Goal: Task Accomplishment & Management: Manage account settings

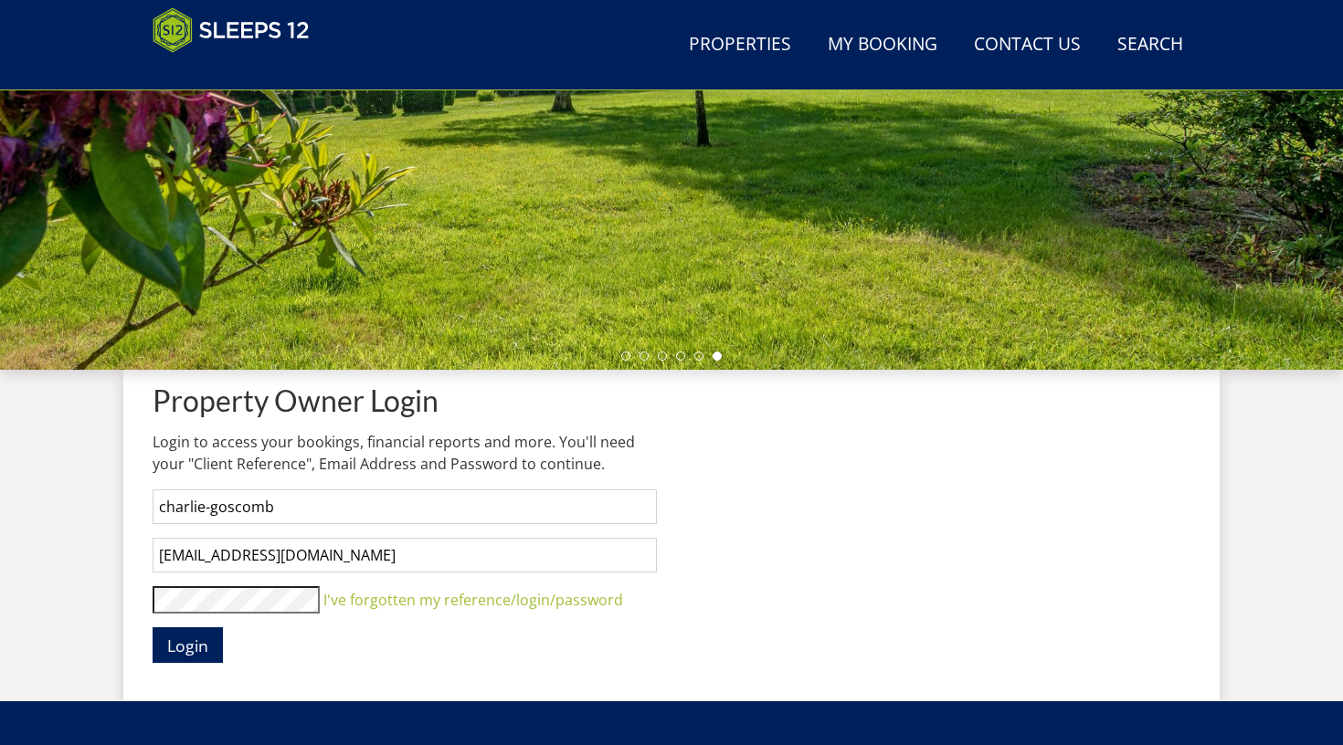
scroll to position [420, 0]
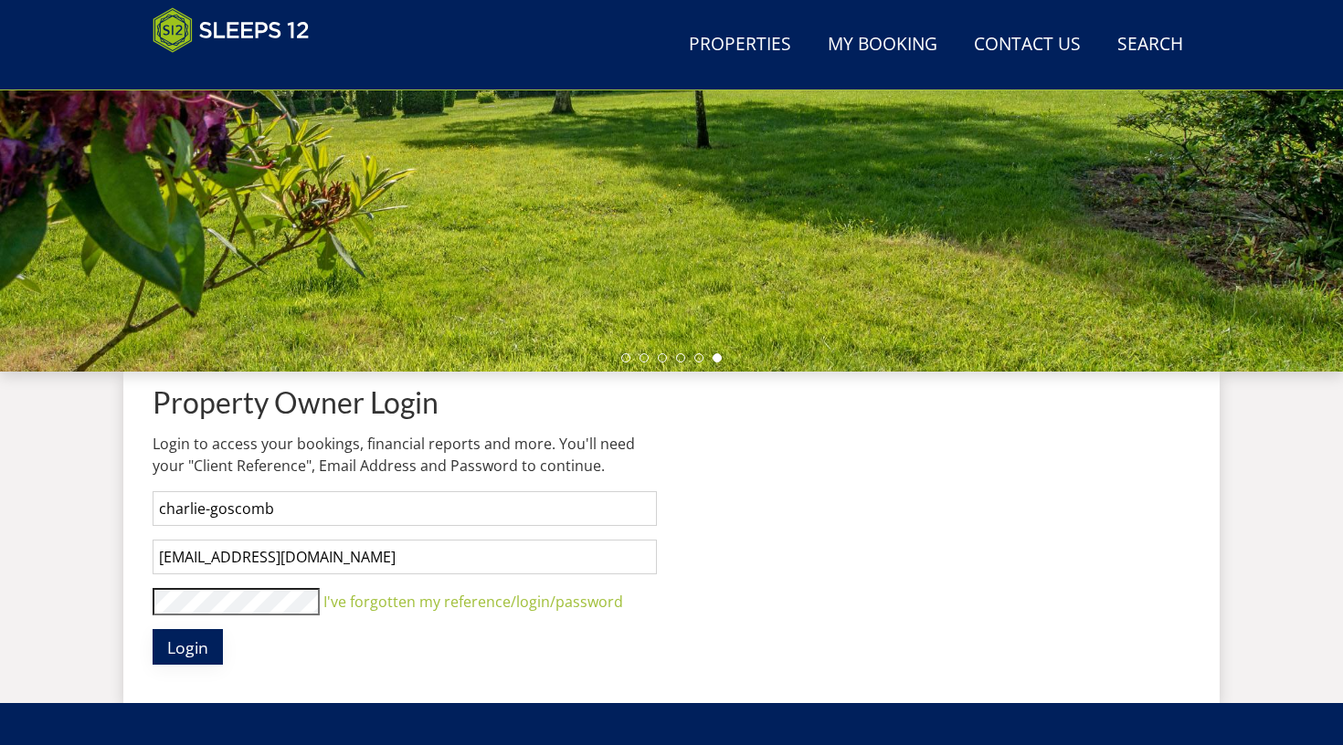
click at [187, 644] on span "Login" at bounding box center [187, 648] width 41 height 22
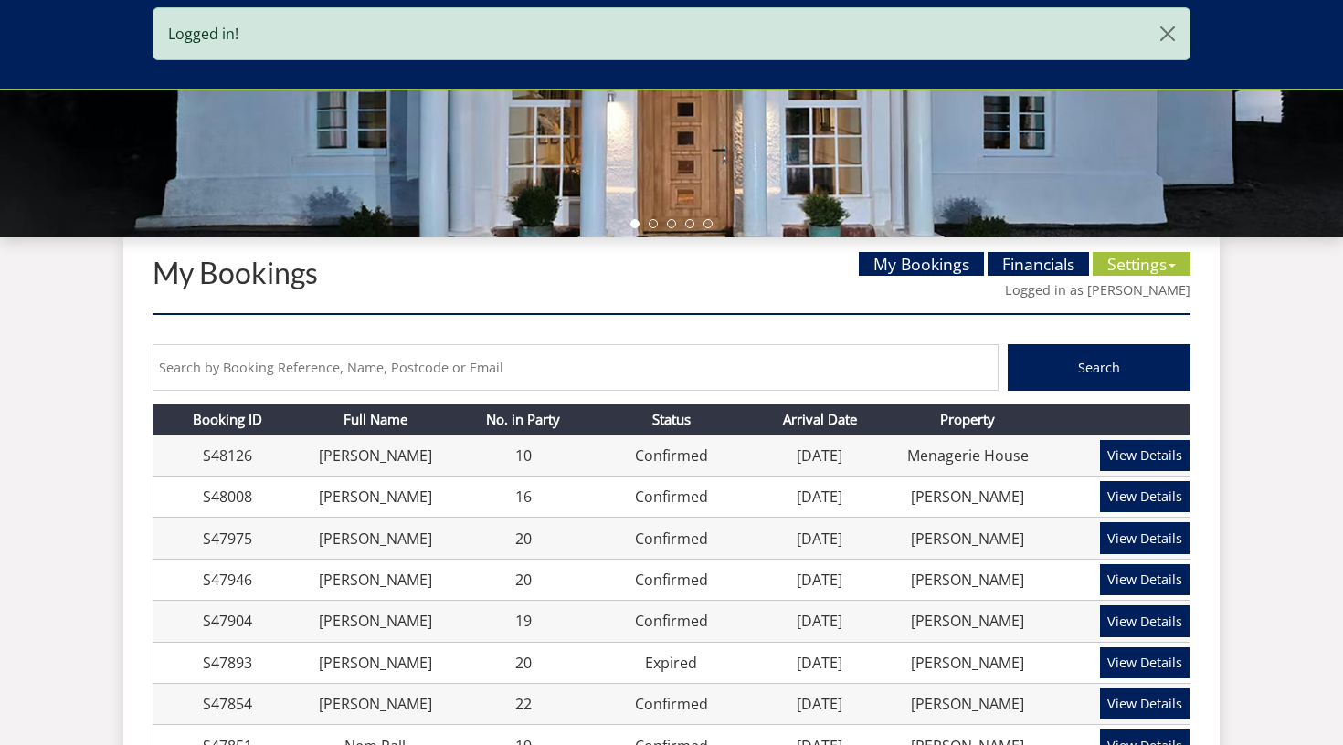
scroll to position [554, 0]
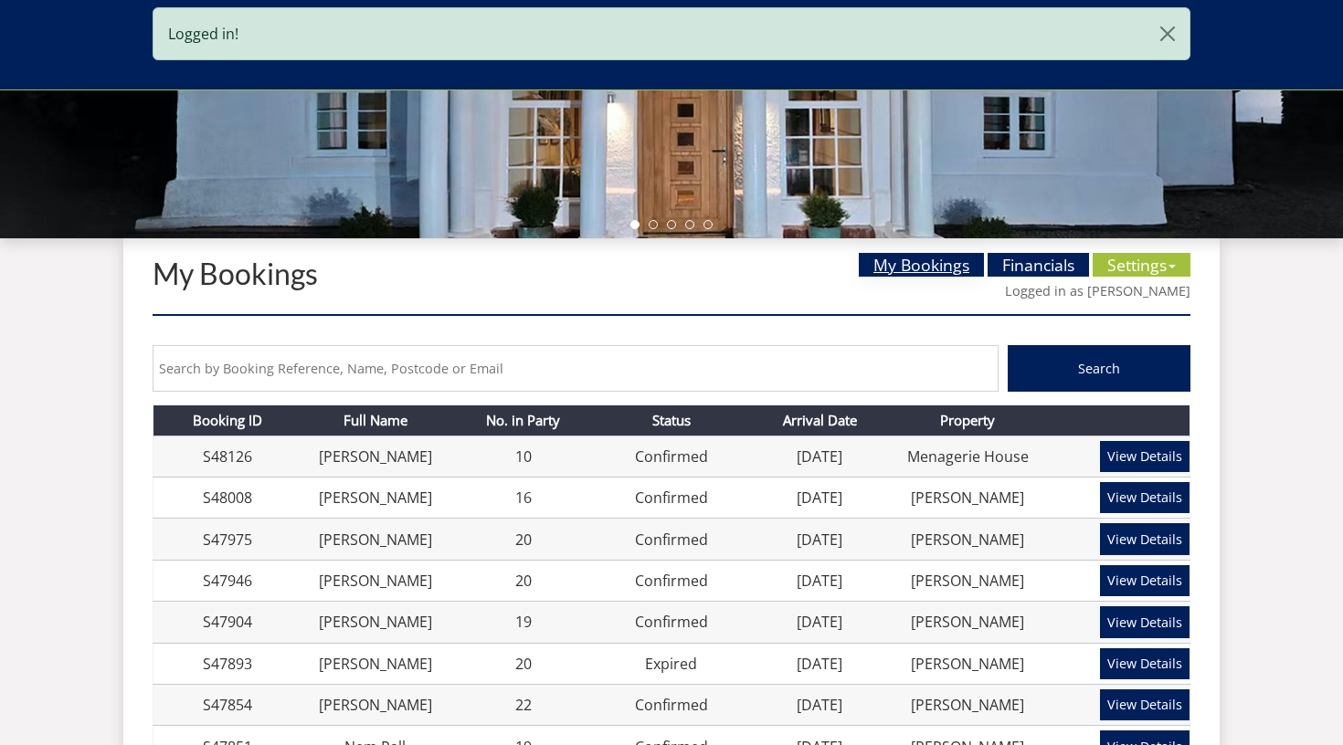
click at [952, 265] on link "My Bookings" at bounding box center [921, 265] width 125 height 24
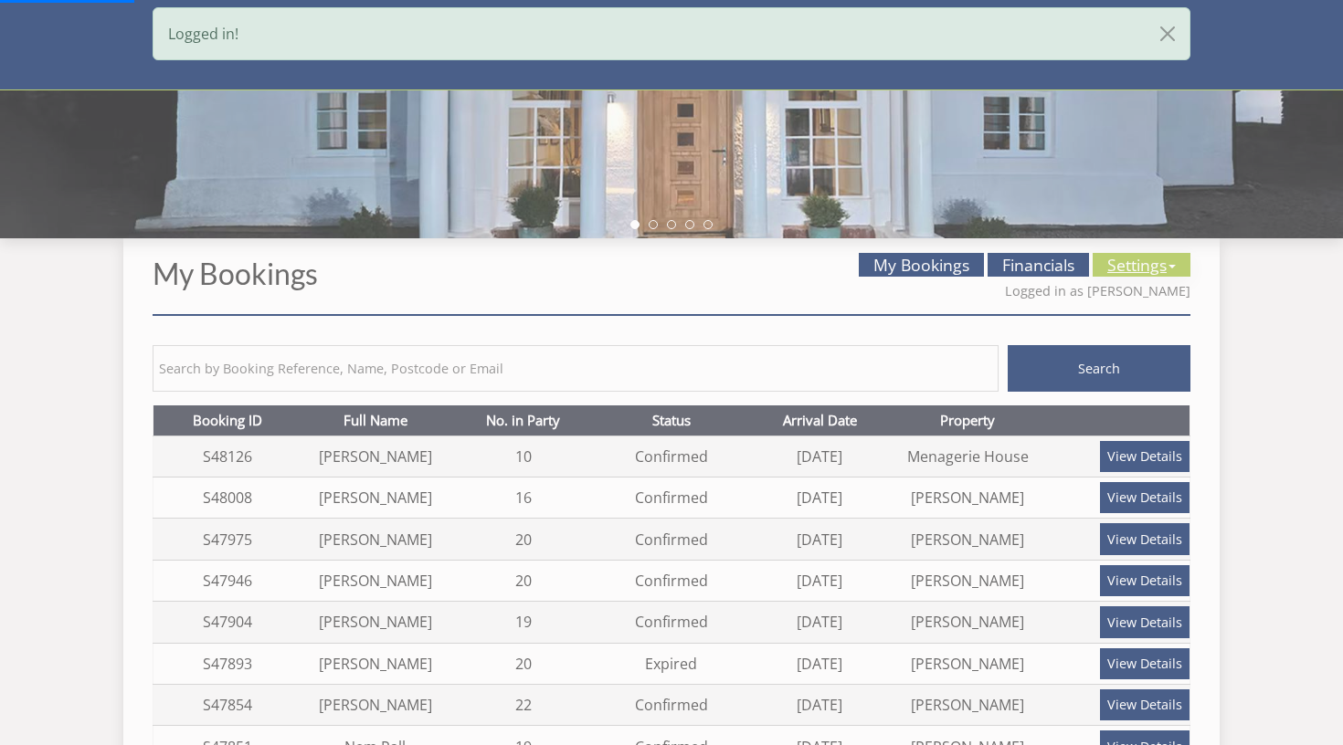
scroll to position [0, 0]
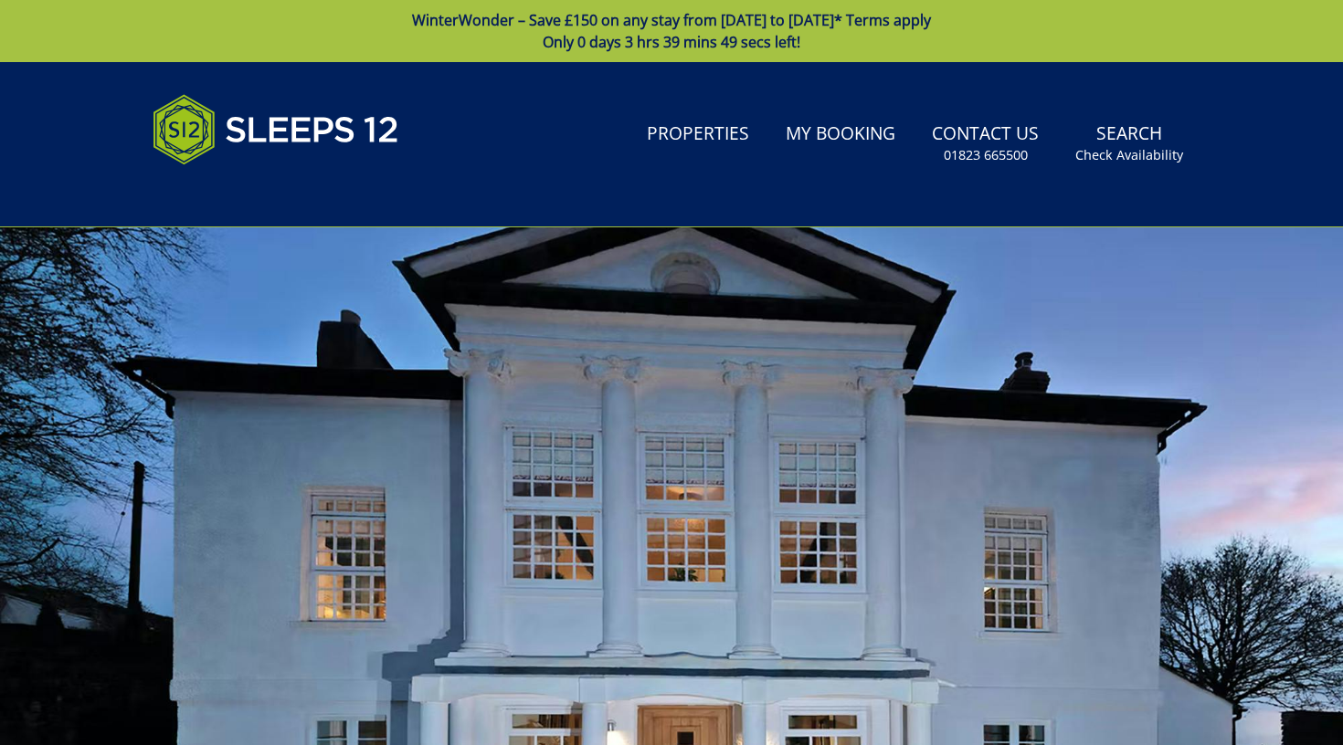
click at [1170, 259] on div at bounding box center [671, 546] width 1343 height 639
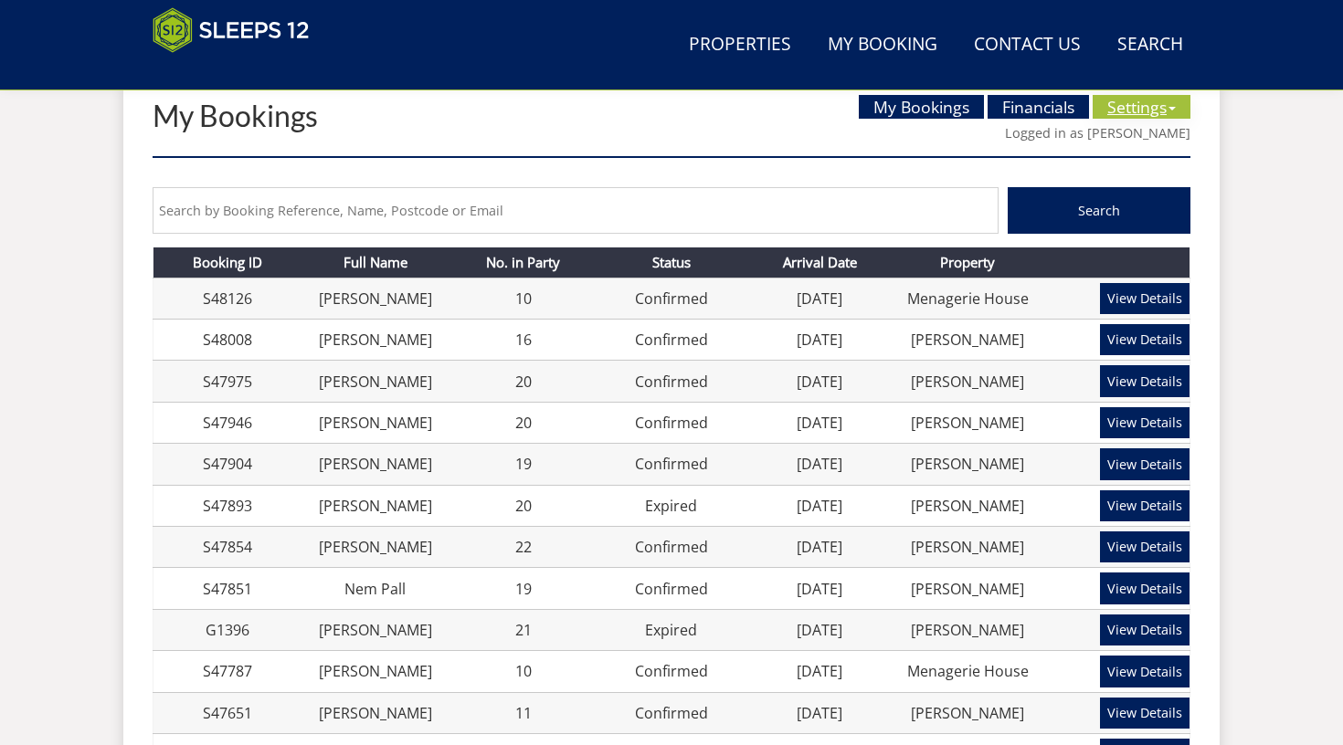
click at [1150, 109] on link "Settings" at bounding box center [1142, 107] width 98 height 24
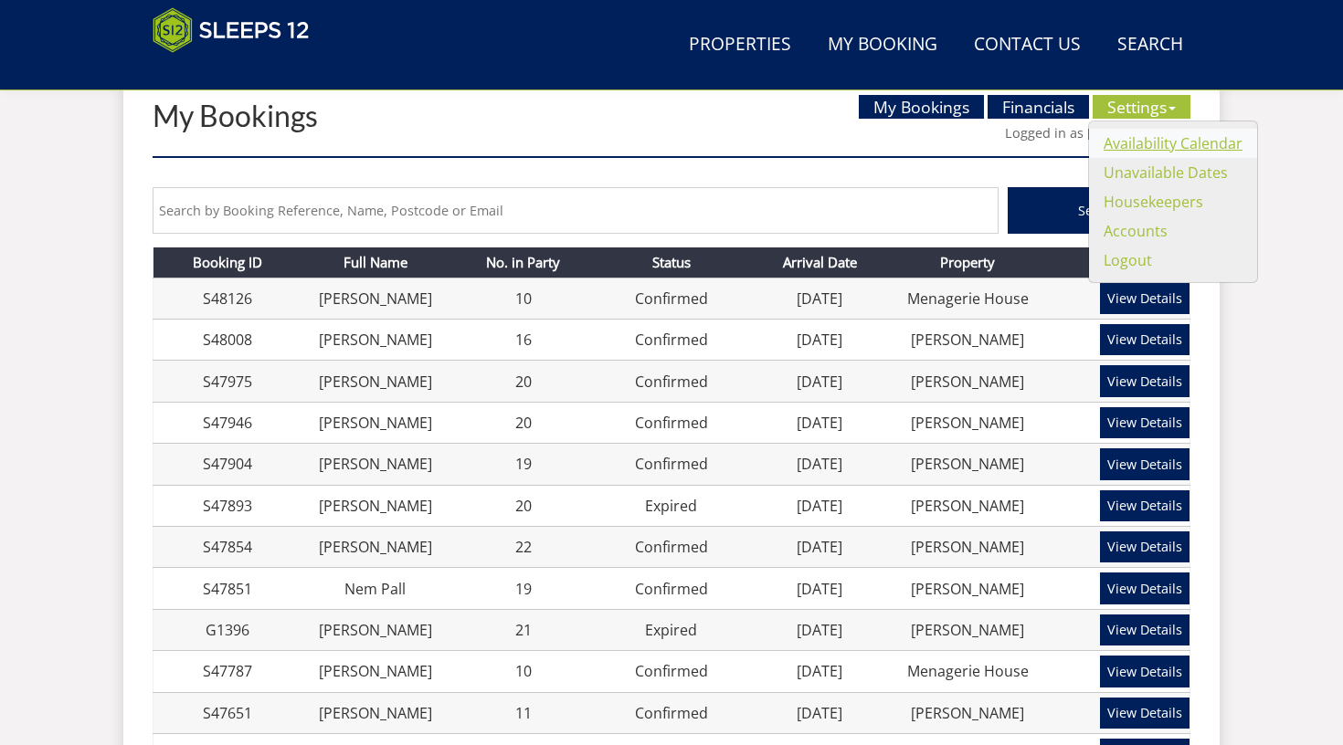
click at [1166, 138] on link "Availability Calendar" at bounding box center [1172, 143] width 139 height 20
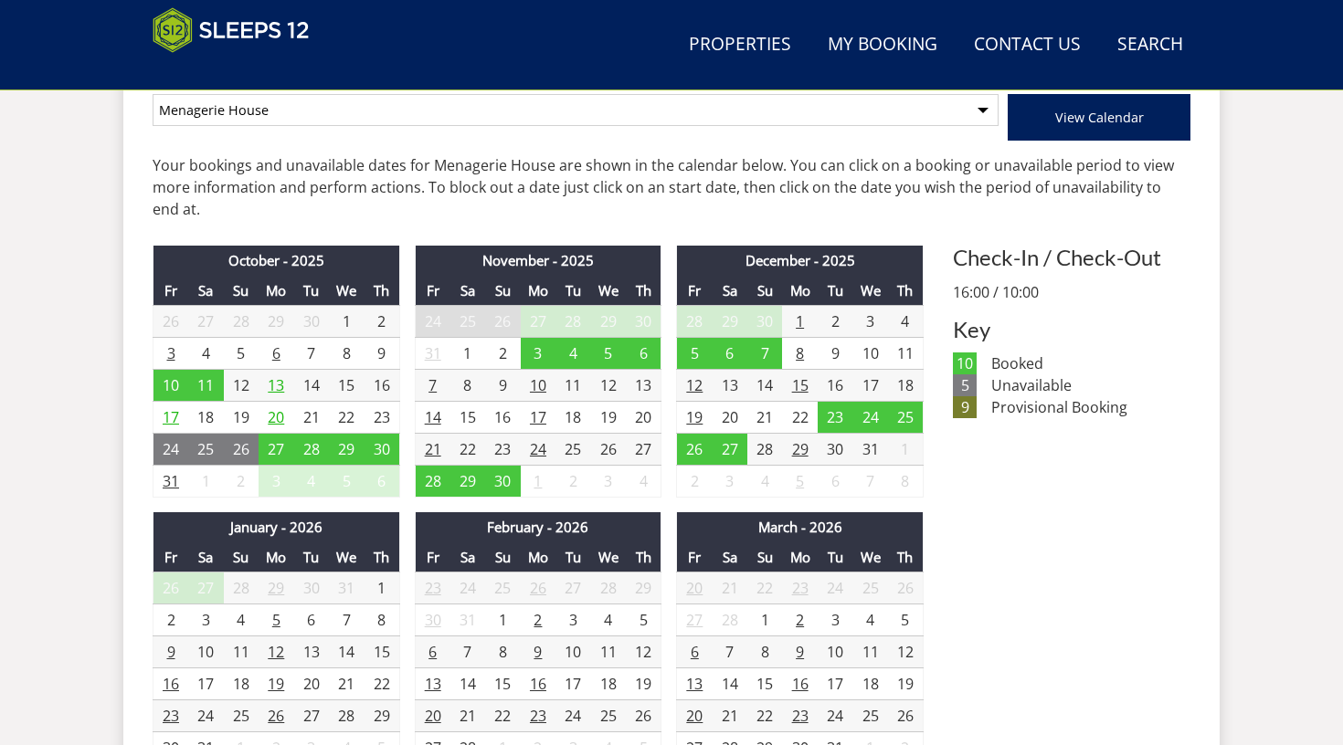
scroll to position [808, 0]
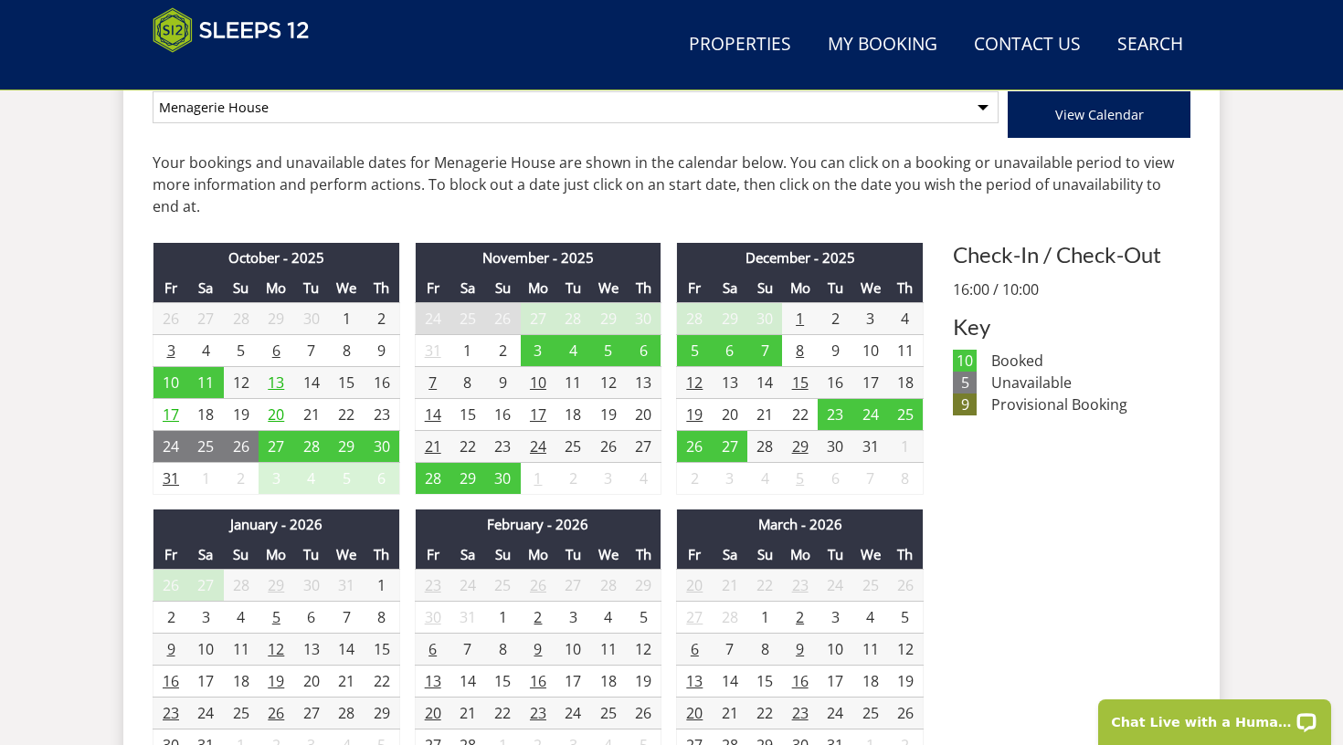
select select "809"
click at [1054, 109] on button "View Calendar" at bounding box center [1099, 114] width 183 height 47
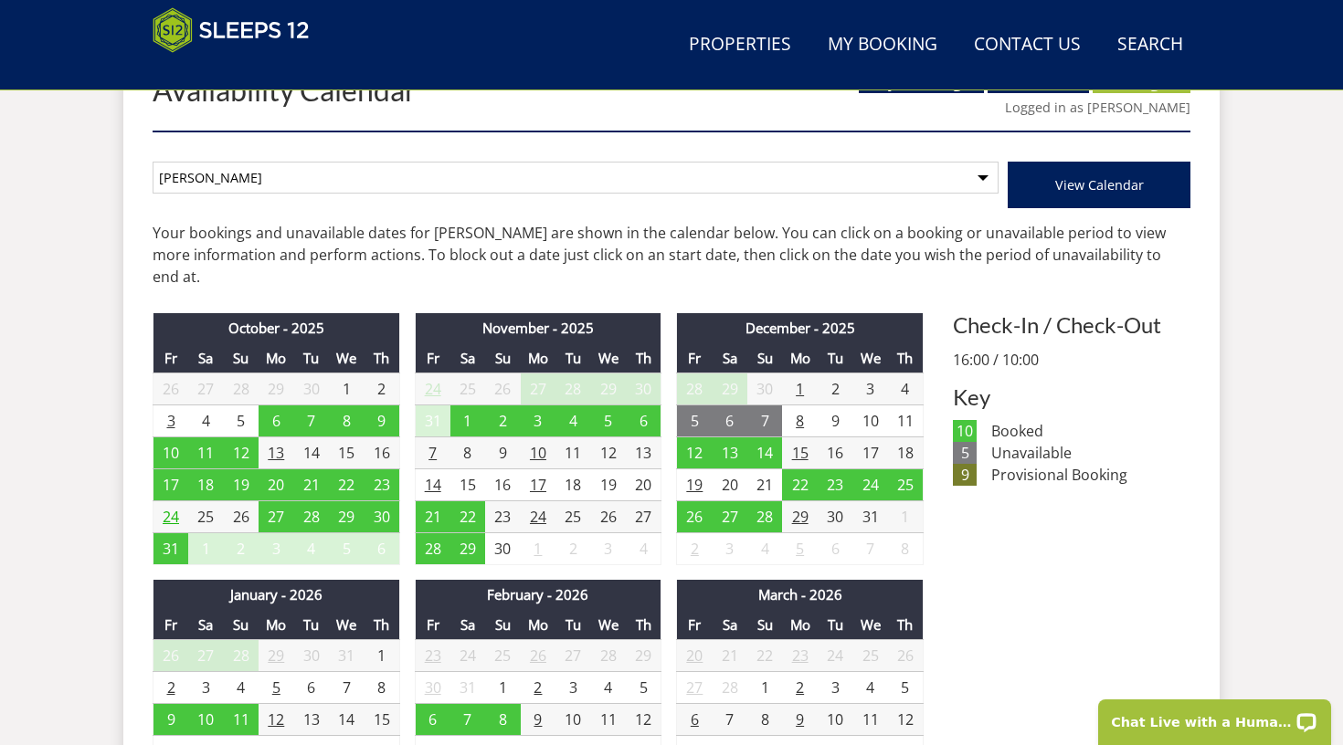
scroll to position [737, 0]
